Goal: Information Seeking & Learning: Find specific fact

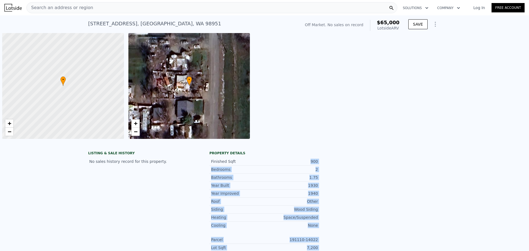
drag, startPoint x: 307, startPoint y: 163, endPoint x: 329, endPoint y: 162, distance: 22.1
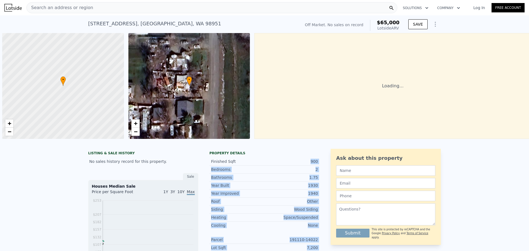
scroll to position [0, 2]
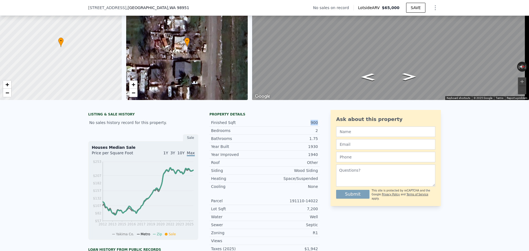
scroll to position [81, 0]
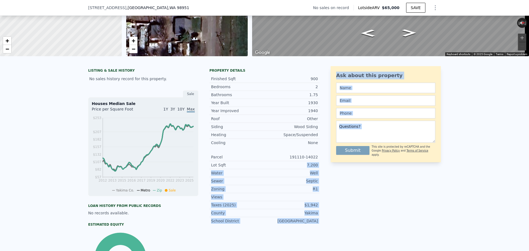
drag, startPoint x: 308, startPoint y: 169, endPoint x: 325, endPoint y: 169, distance: 17.6
click at [325, 169] on div "LISTING & SALE HISTORY No sales history record for this property. Sale Houses M…" at bounding box center [264, 176] width 352 height 220
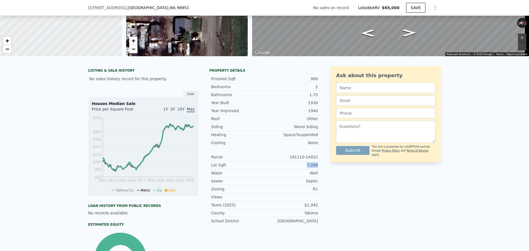
click at [317, 169] on div "Lot Sqft 7,200" at bounding box center [264, 165] width 110 height 8
copy div "7,200"
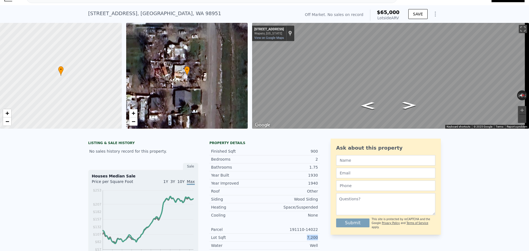
scroll to position [2, 0]
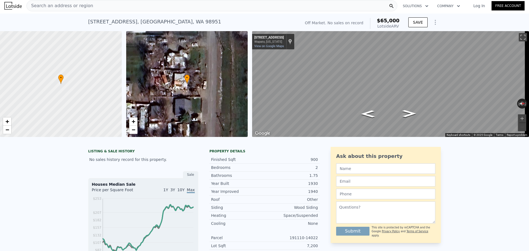
click at [115, 7] on div "Search an address or region" at bounding box center [211, 5] width 371 height 11
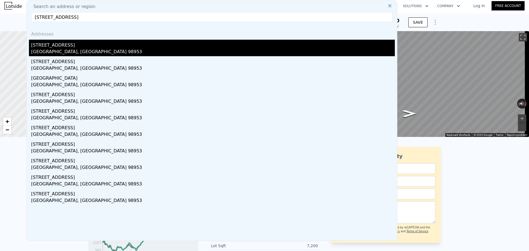
type input "[STREET_ADDRESS]"
click at [130, 47] on div "[STREET_ADDRESS]" at bounding box center [212, 44] width 363 height 9
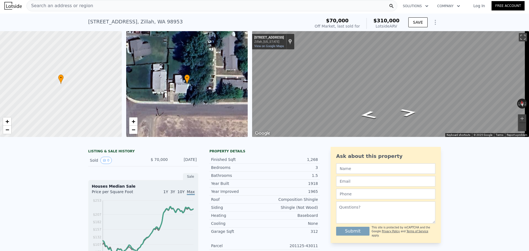
click at [118, 13] on nav "Search an address or region Solutions Company Open main menu Log In Free Account" at bounding box center [264, 5] width 529 height 15
click at [121, 9] on div "Search an address or region" at bounding box center [211, 5] width 371 height 11
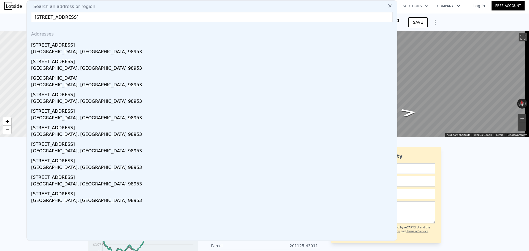
click at [67, 20] on input "[STREET_ADDRESS]" at bounding box center [211, 17] width 361 height 10
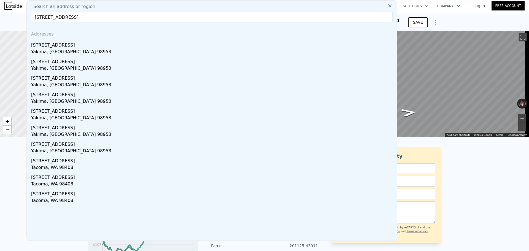
type input "[STREET_ADDRESS]"
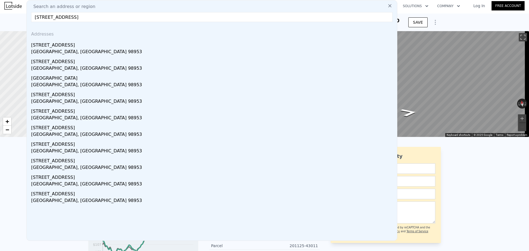
click at [480, 190] on div "LISTING & SALE HISTORY Sold 0 $ 70,000 [DATE] Sale Houses Median Sale Price per…" at bounding box center [264, 242] width 529 height 200
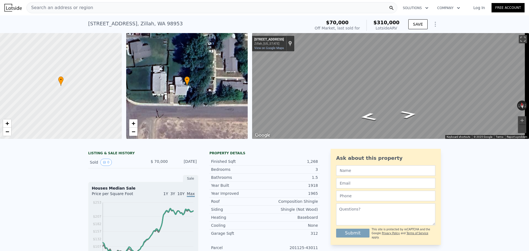
click at [152, 10] on div "Search an address or region" at bounding box center [211, 7] width 371 height 11
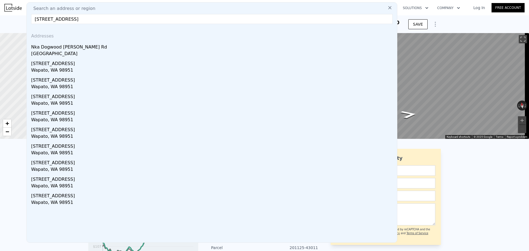
paste input "[STREET_ADDRESS][PERSON_NAME][PERSON_NAME]"
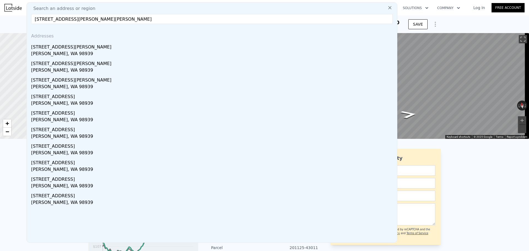
type input "[STREET_ADDRESS][PERSON_NAME][PERSON_NAME]"
